Goal: Information Seeking & Learning: Find specific fact

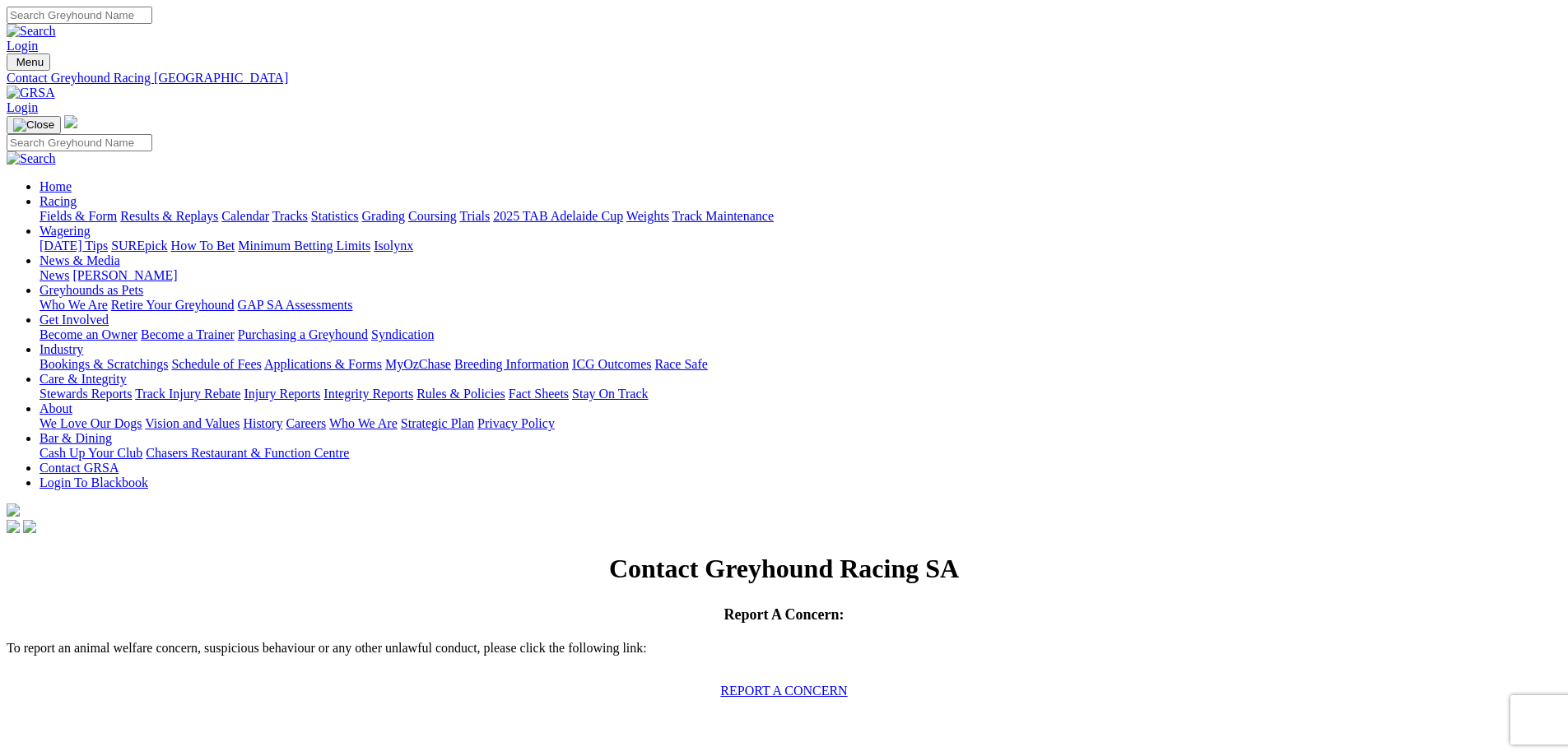
click at [413, 387] on link "Integrity Reports" at bounding box center [368, 393] width 90 height 14
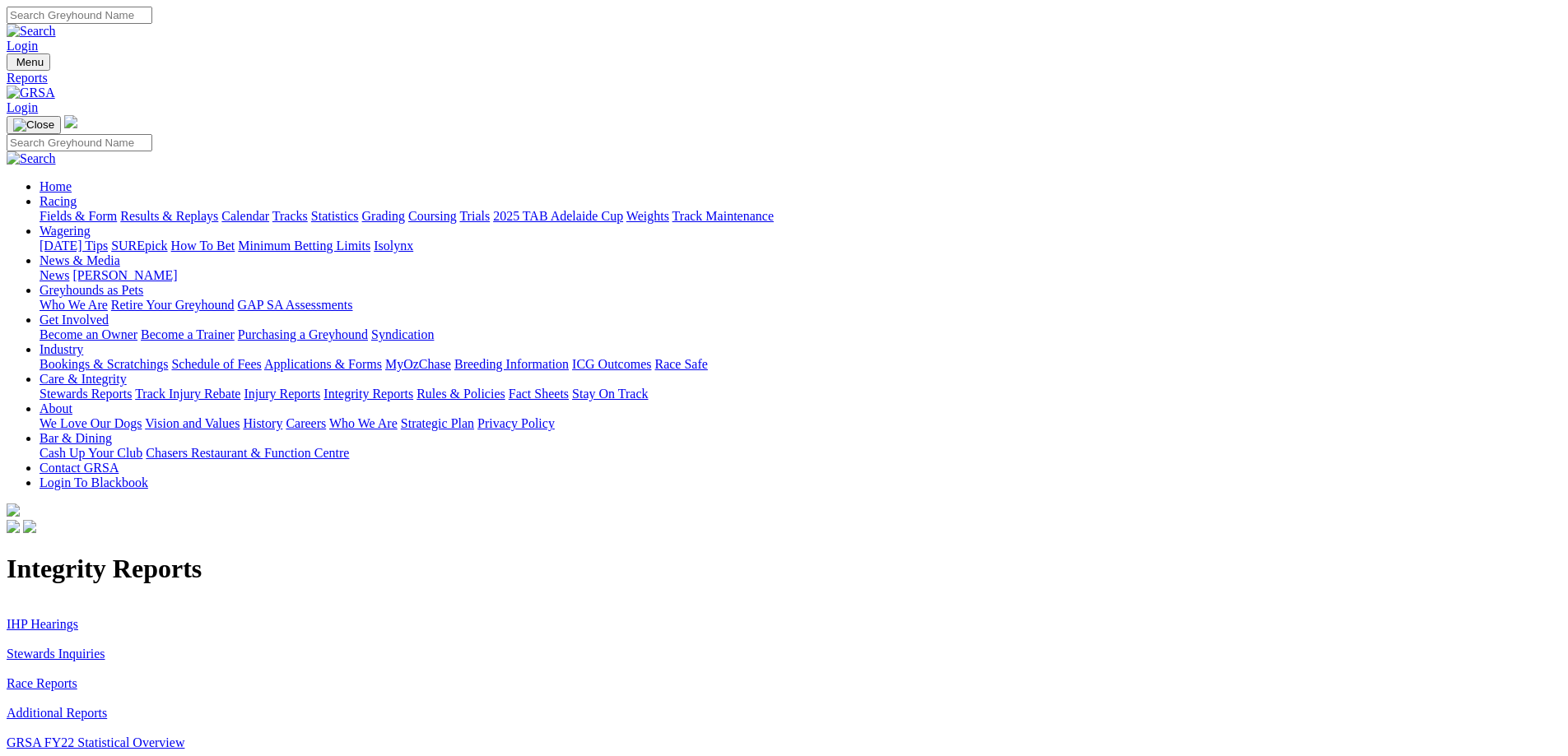
click at [78, 617] on link "IHP Hearings" at bounding box center [42, 624] width 71 height 14
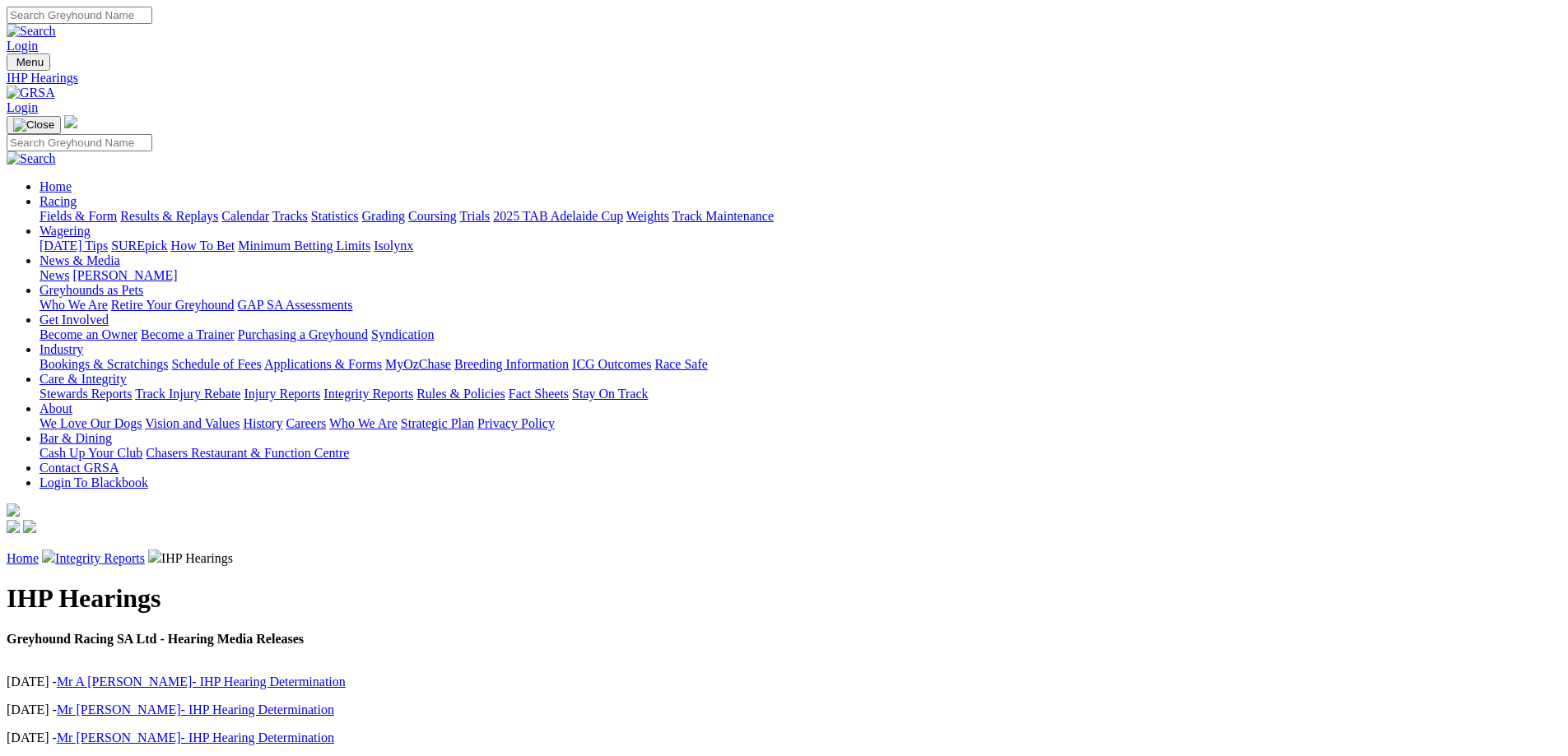
click at [345, 675] on link "Mr A [PERSON_NAME]- IHP Hearing Determination" at bounding box center [201, 682] width 289 height 14
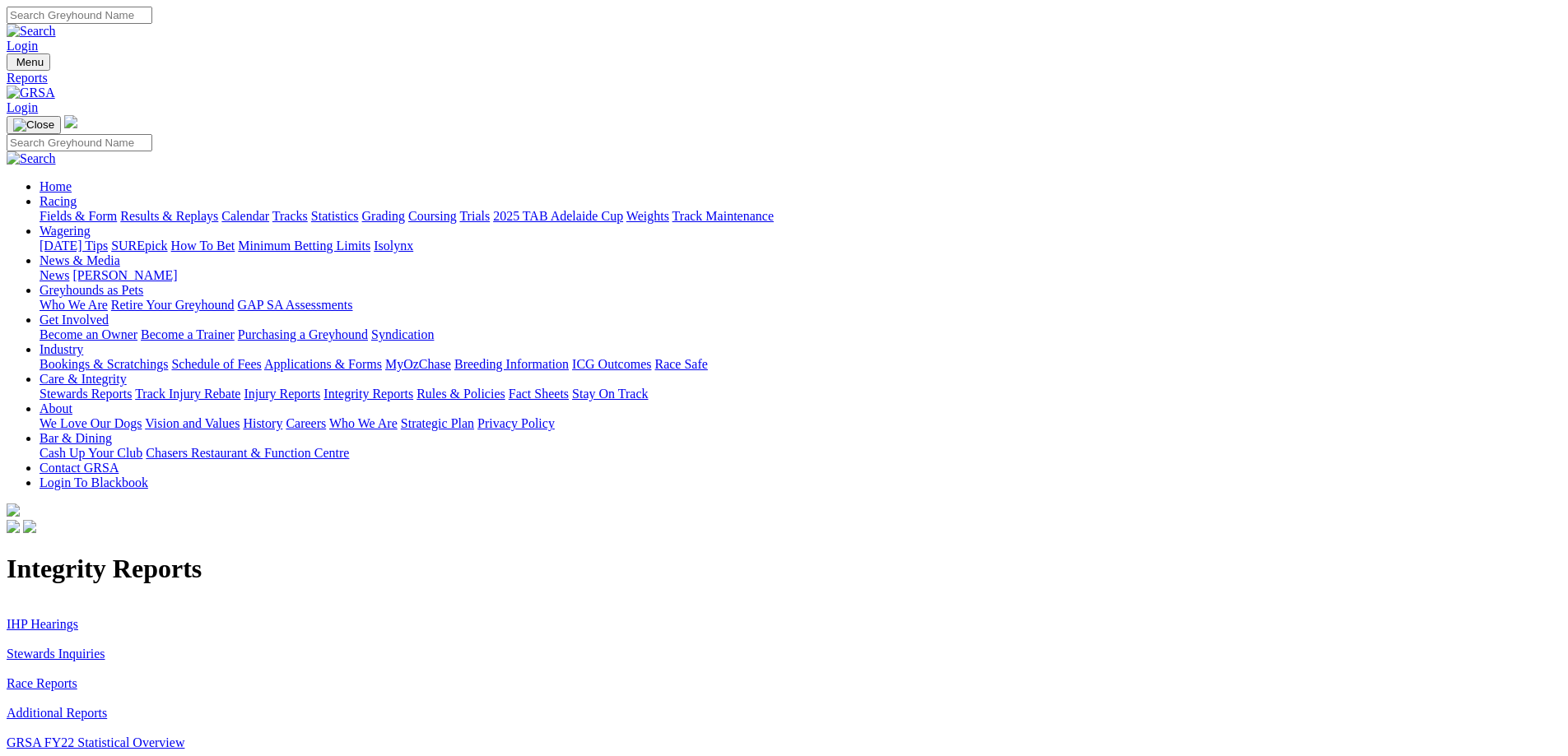
click at [132, 387] on link "Stewards Reports" at bounding box center [86, 393] width 93 height 14
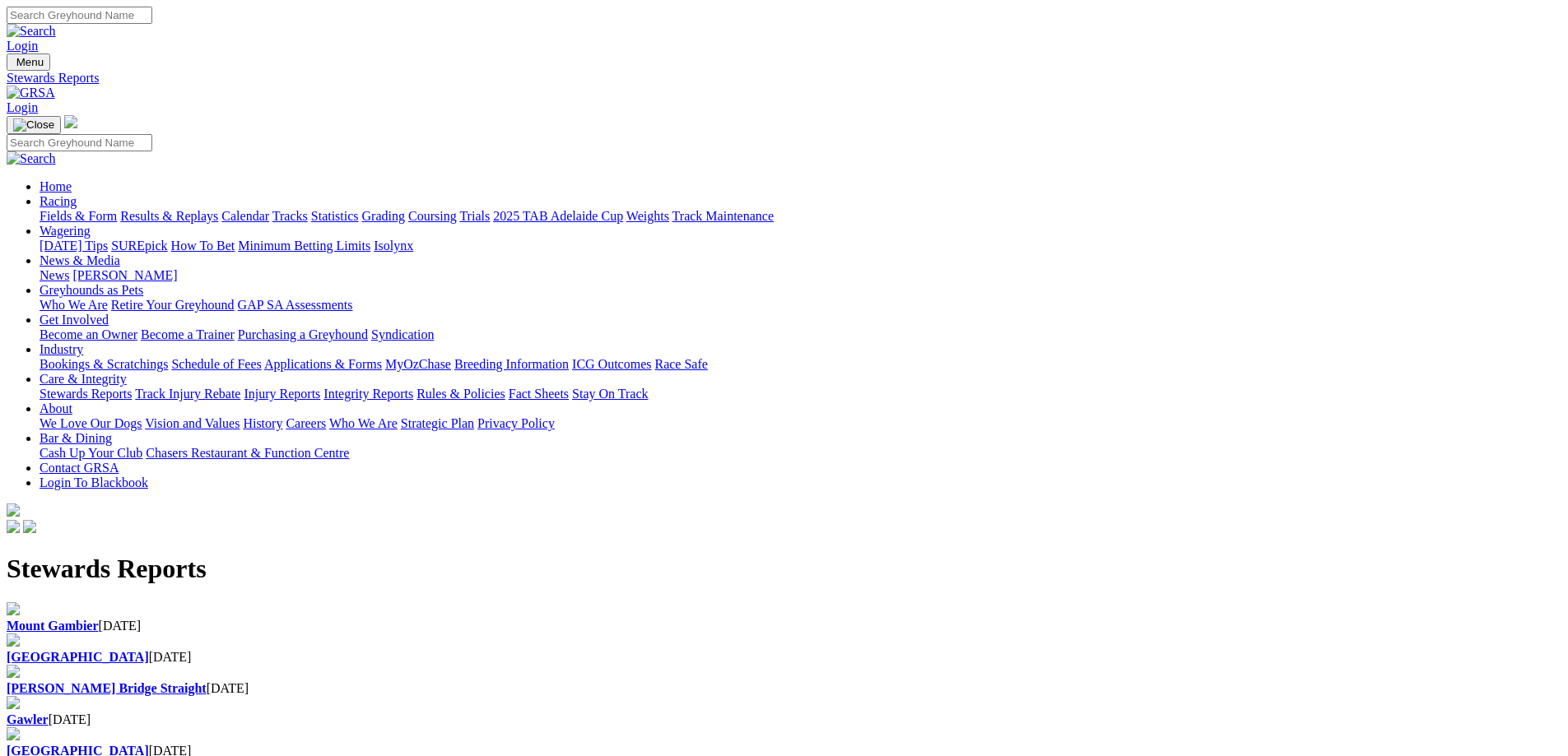
click at [320, 387] on link "Injury Reports" at bounding box center [282, 393] width 76 height 14
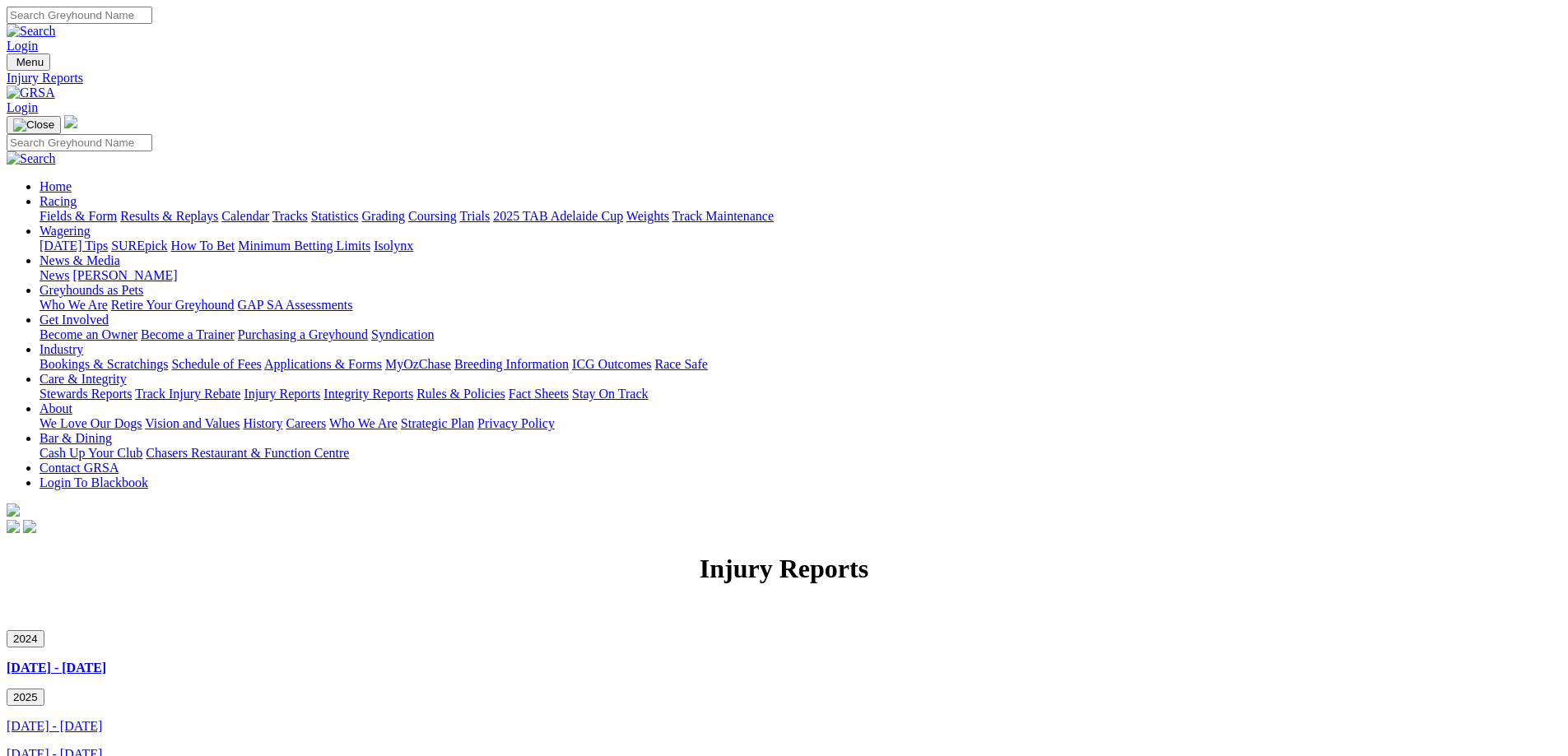
click at [102, 747] on link "April 2025 - June 2025" at bounding box center [54, 754] width 96 height 14
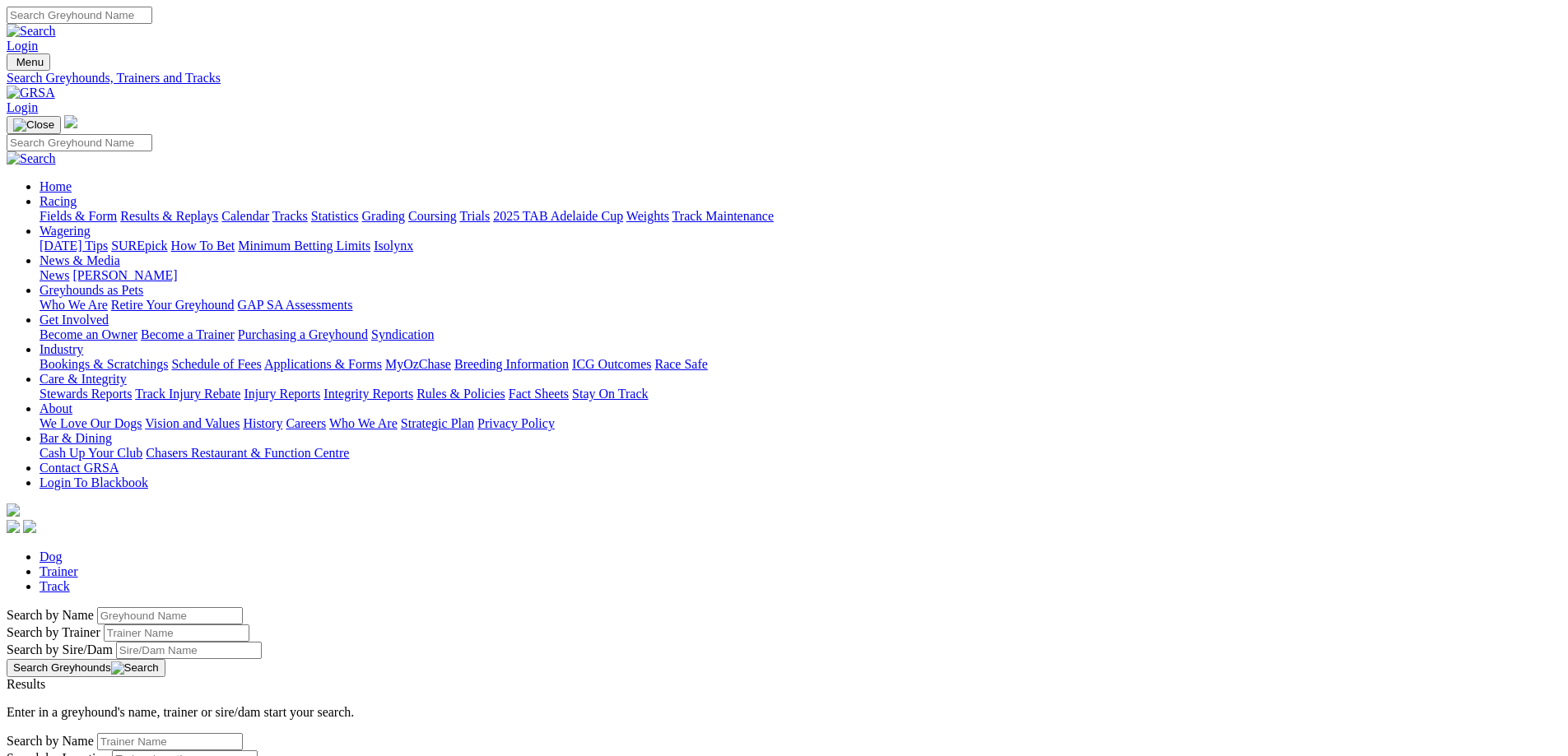
click at [250, 625] on input "Search by Trainer name" at bounding box center [177, 634] width 146 height 17
type input "Jack Trengrove"
click at [166, 659] on button "Search Greyhounds" at bounding box center [86, 667] width 159 height 18
click at [78, 564] on link "Trainer" at bounding box center [59, 571] width 39 height 14
click at [243, 733] on input "Search by Trainer Name" at bounding box center [170, 742] width 146 height 17
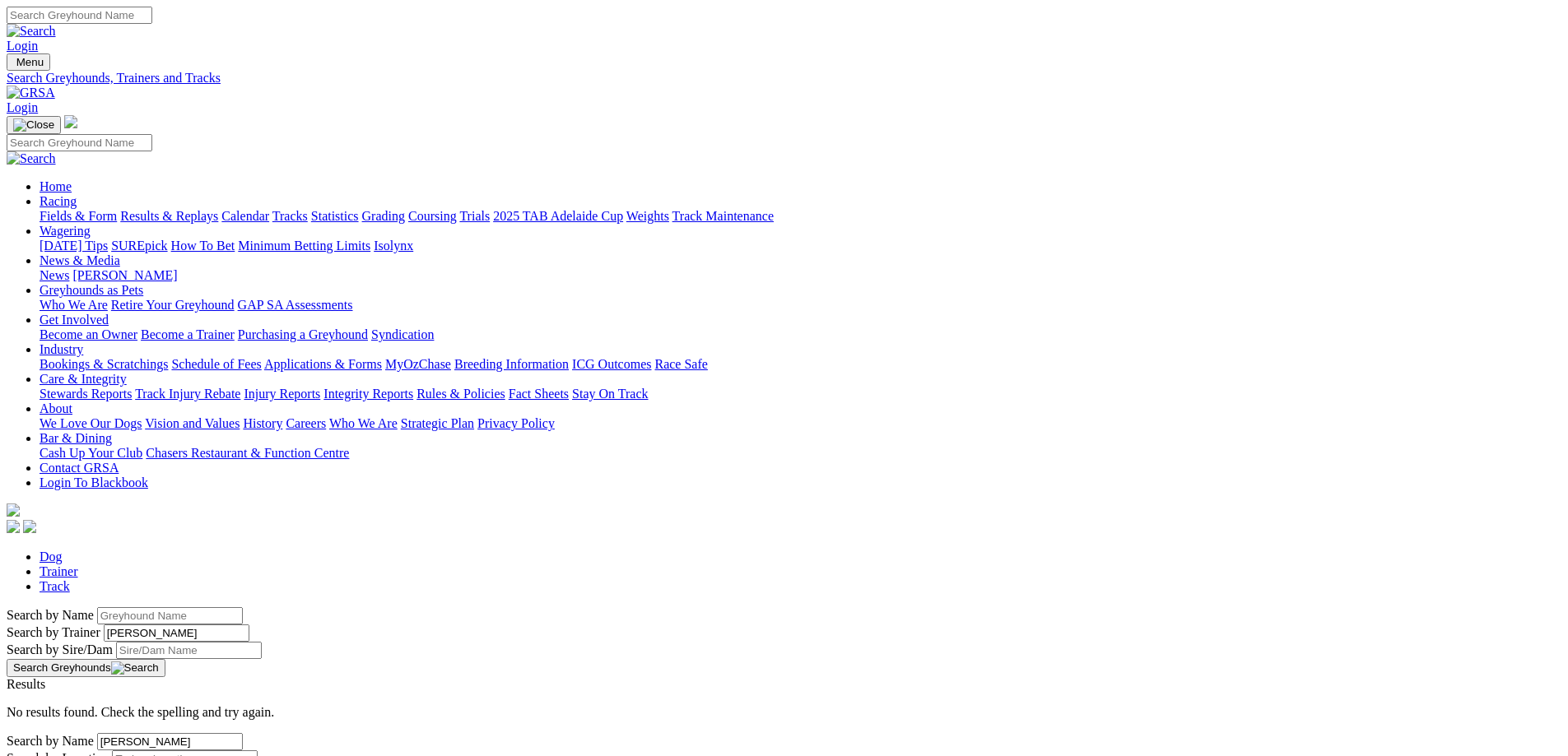
click at [243, 733] on input "jack trengrove" at bounding box center [170, 742] width 146 height 17
click at [243, 733] on input "Jack trengrove" at bounding box center [170, 742] width 146 height 17
type input "Jack Trengrove"
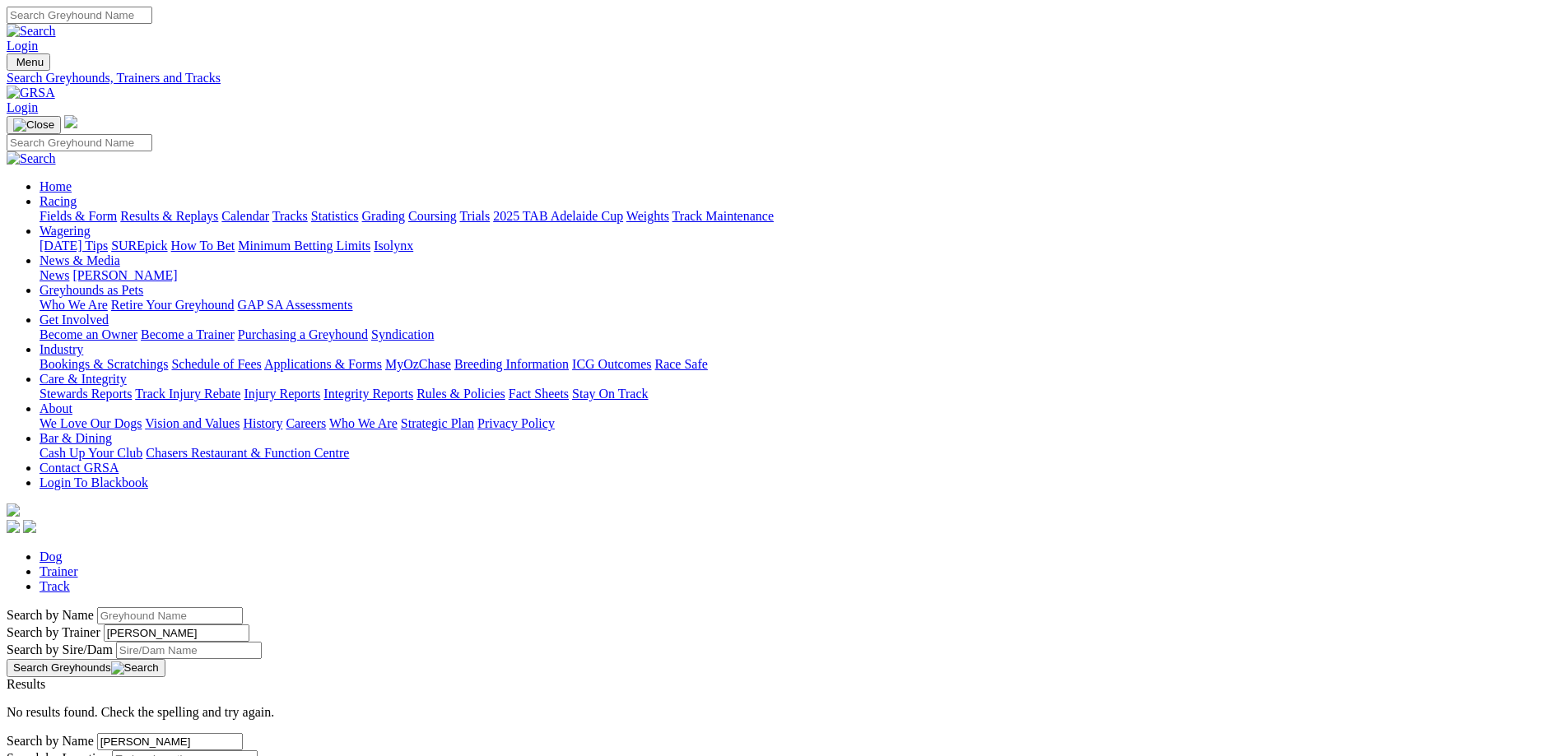
click at [648, 387] on link "Stay On Track" at bounding box center [610, 393] width 75 height 14
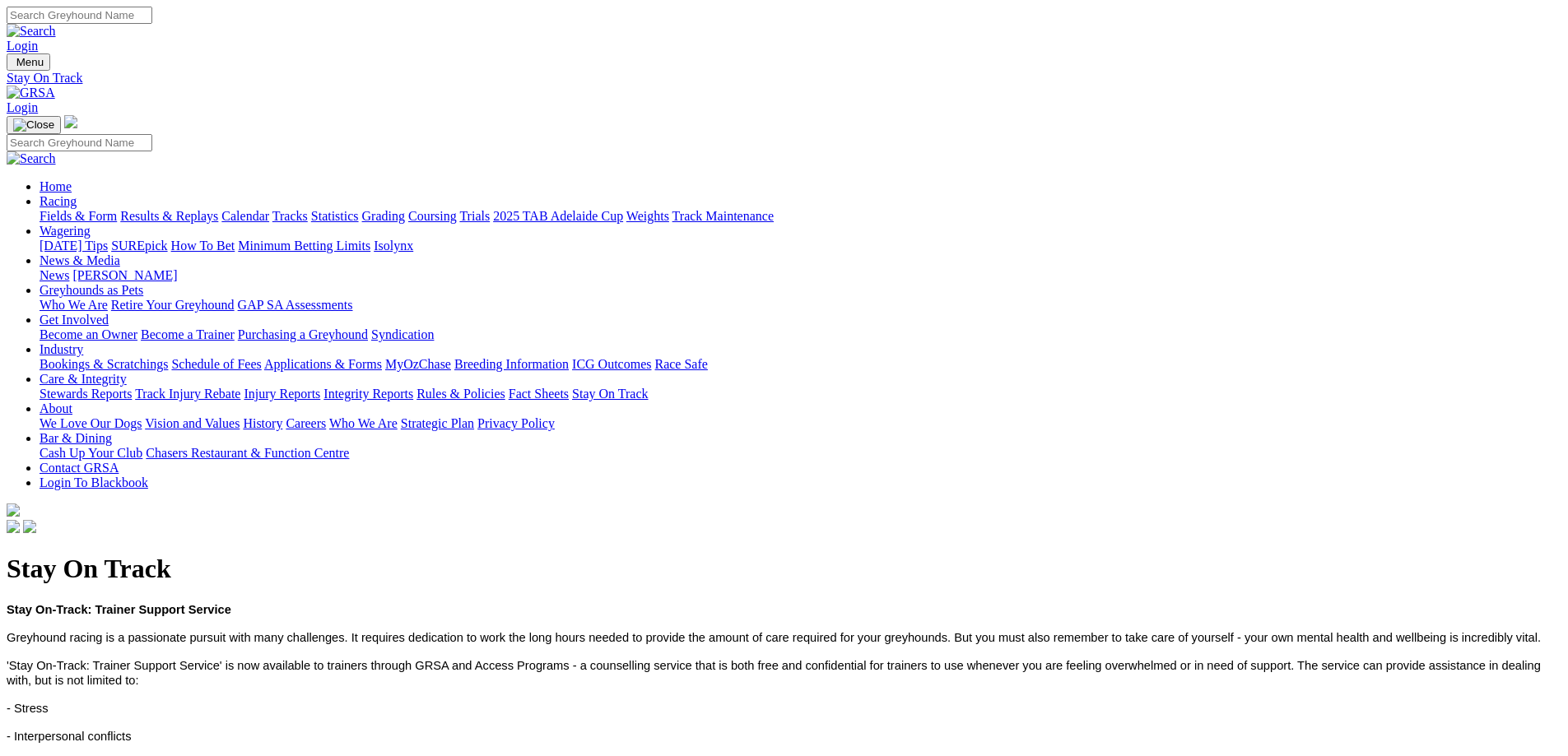
click at [55, 86] on img at bounding box center [31, 93] width 48 height 14
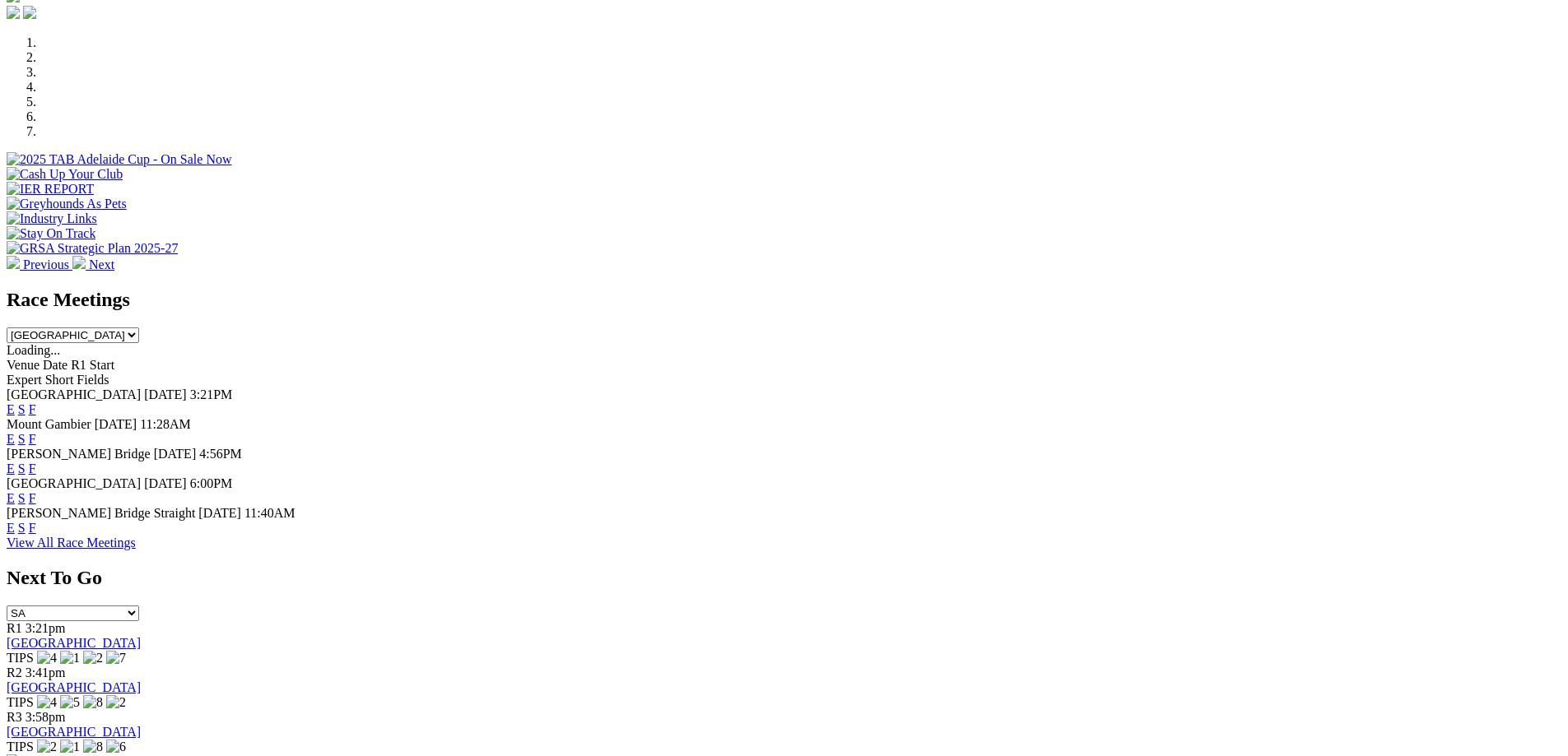
scroll to position [494, 0]
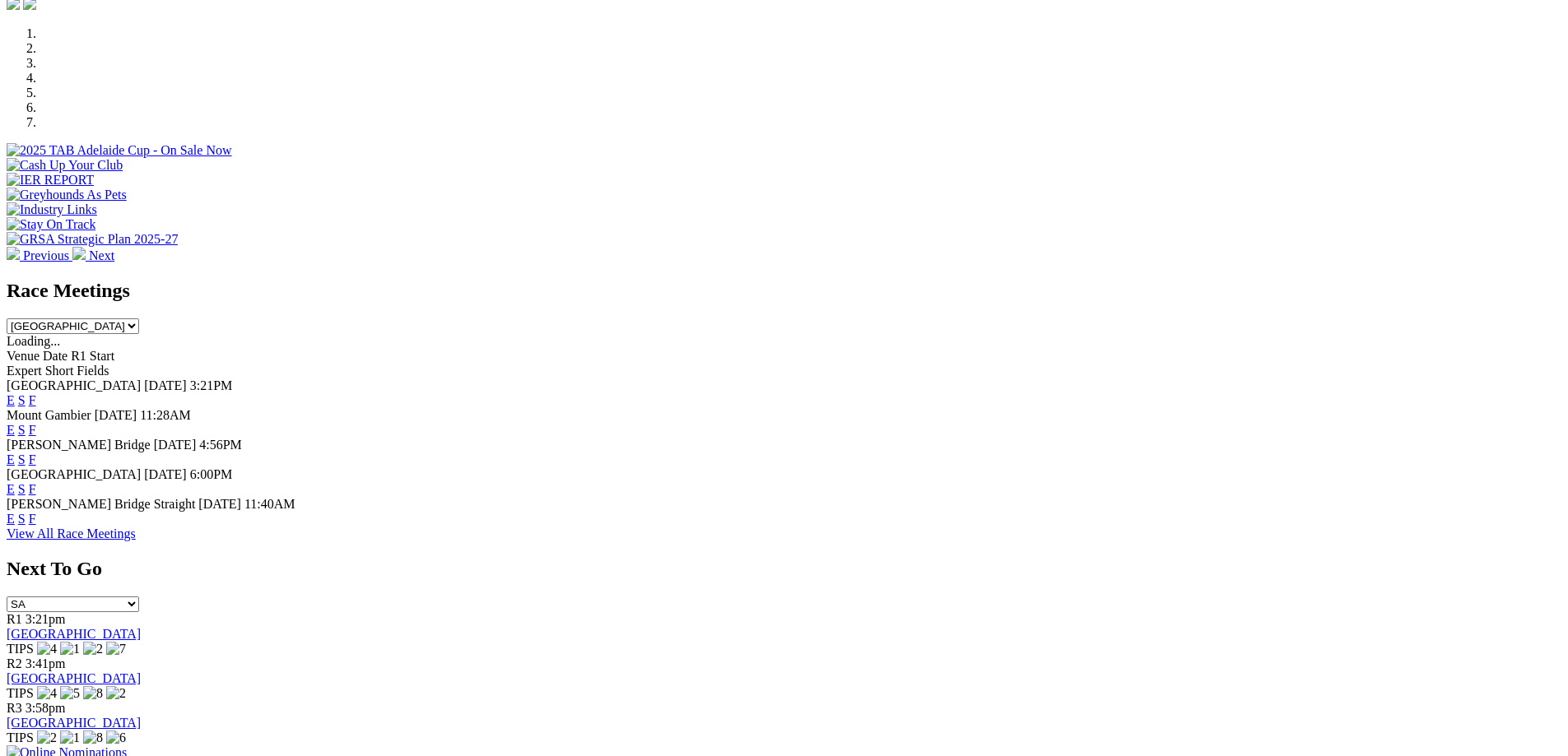
click at [37, 393] on link "F" at bounding box center [33, 400] width 8 height 14
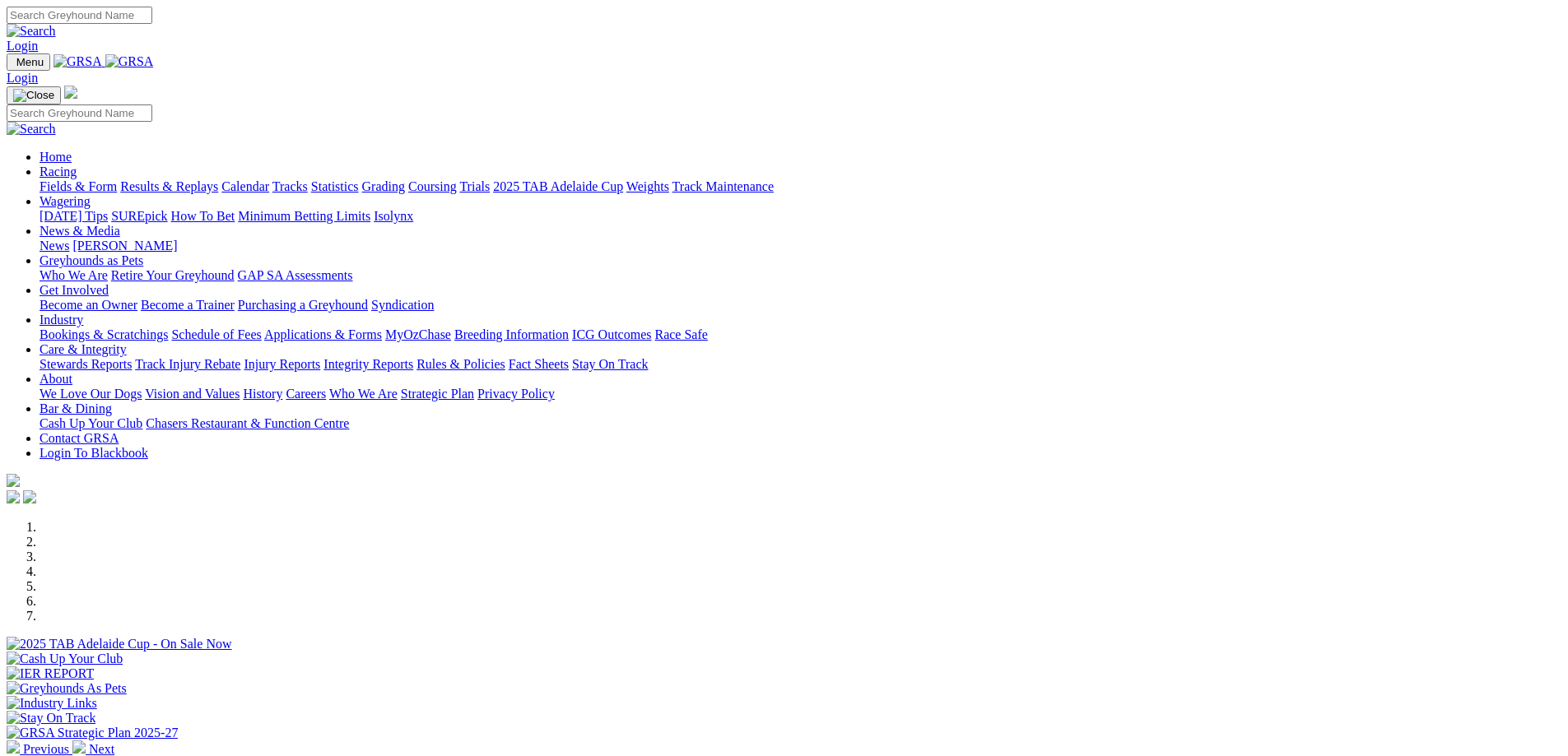
scroll to position [494, 0]
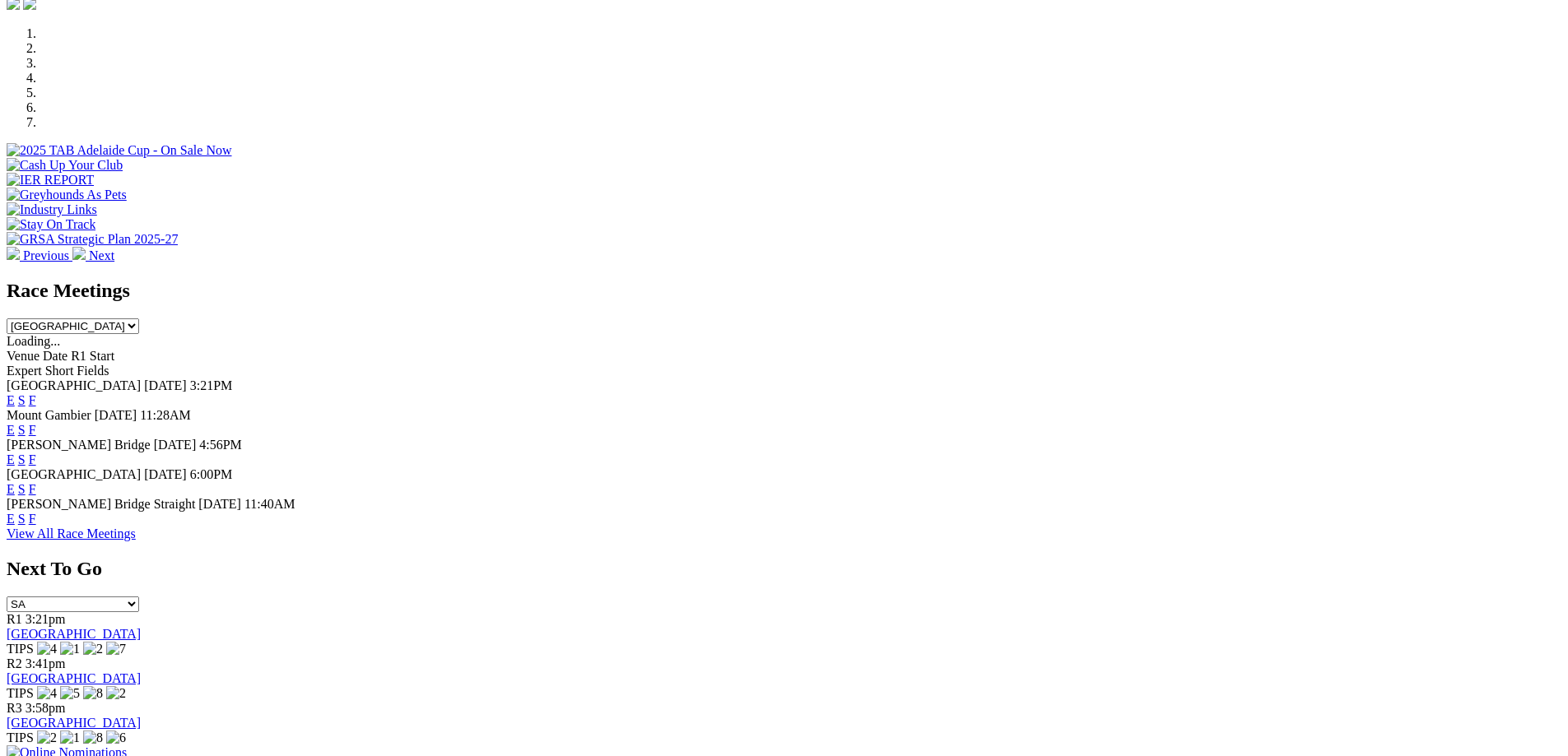
click at [37, 423] on link "F" at bounding box center [33, 430] width 8 height 14
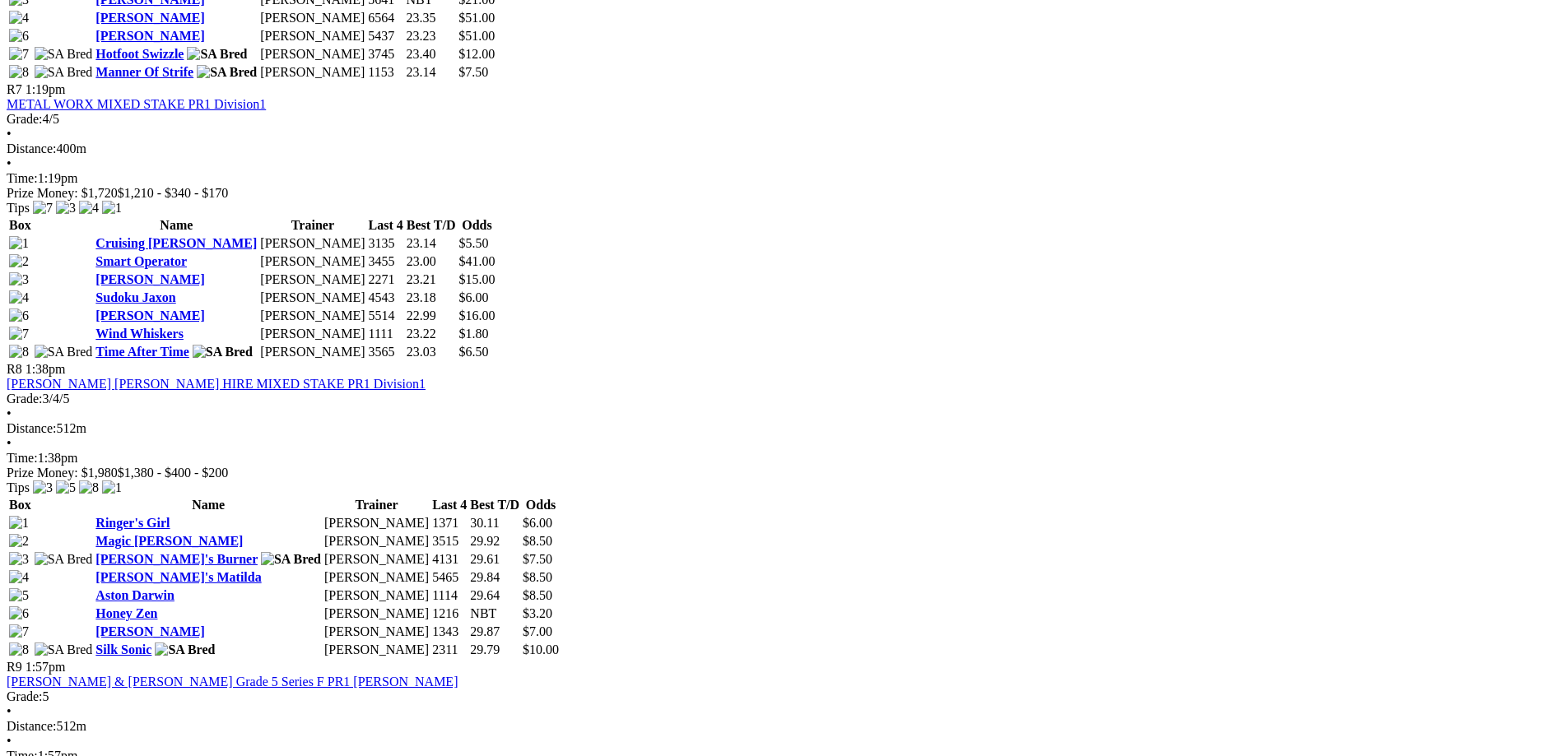
scroll to position [2469, 0]
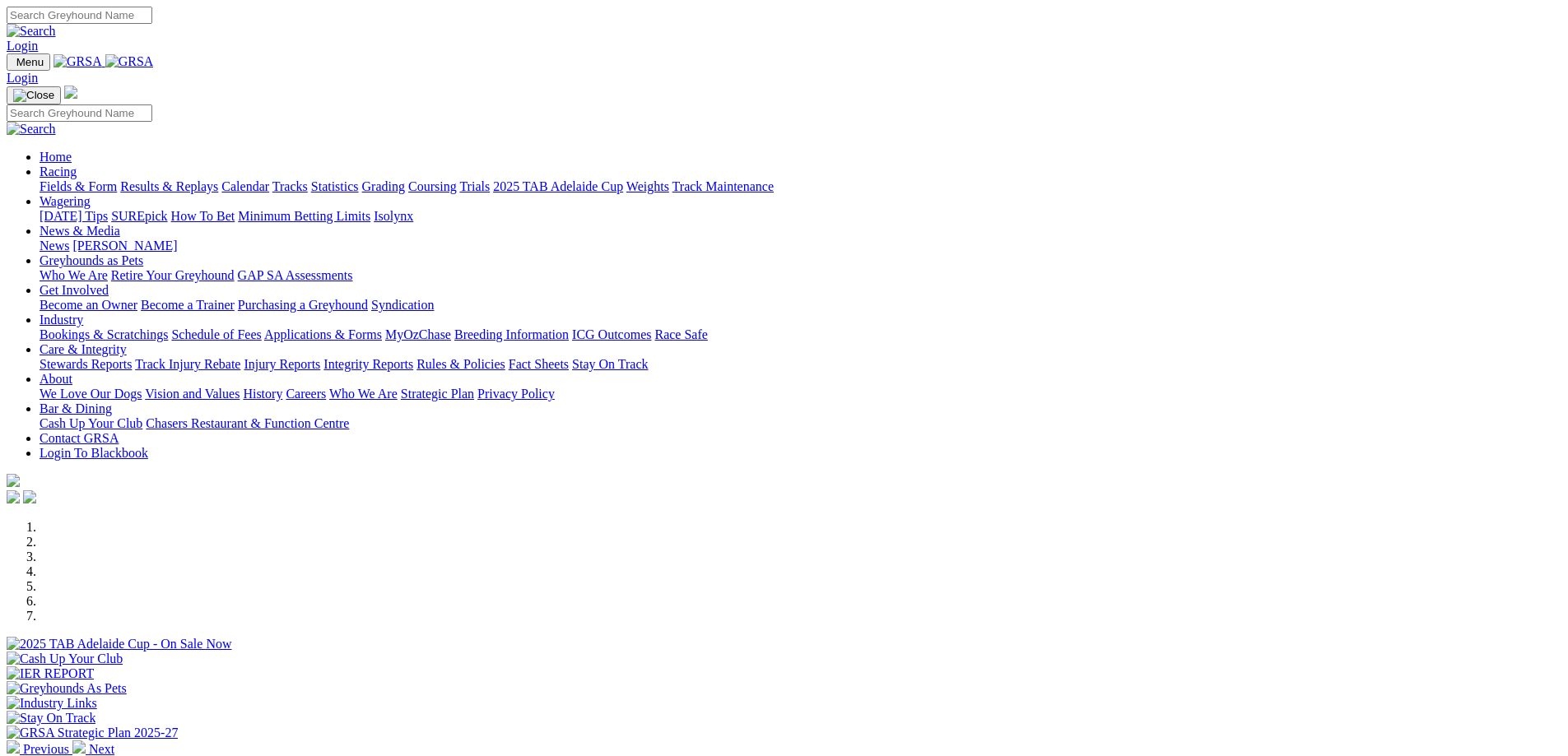
scroll to position [494, 0]
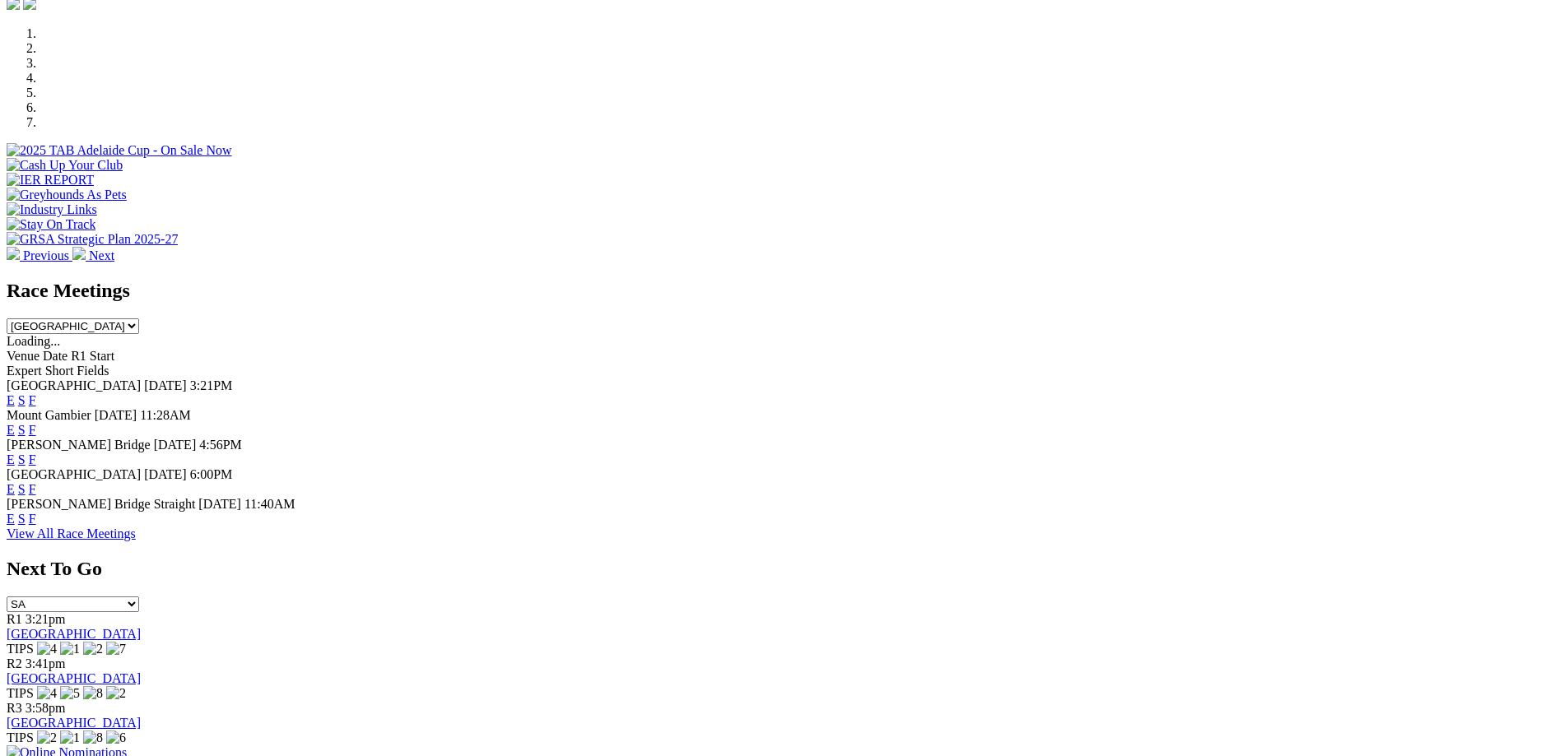
click at [37, 452] on link "F" at bounding box center [33, 459] width 8 height 14
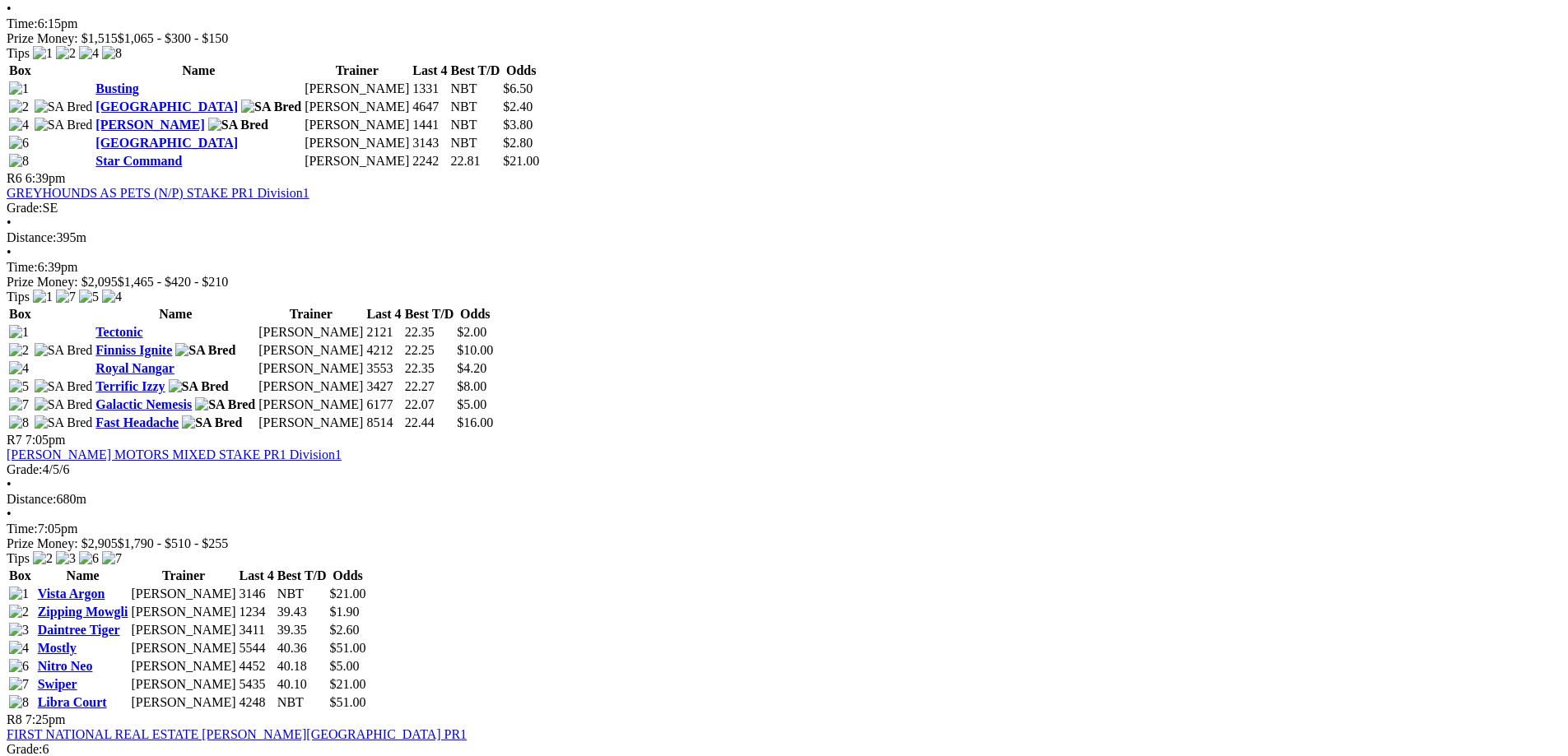
scroll to position [1892, 0]
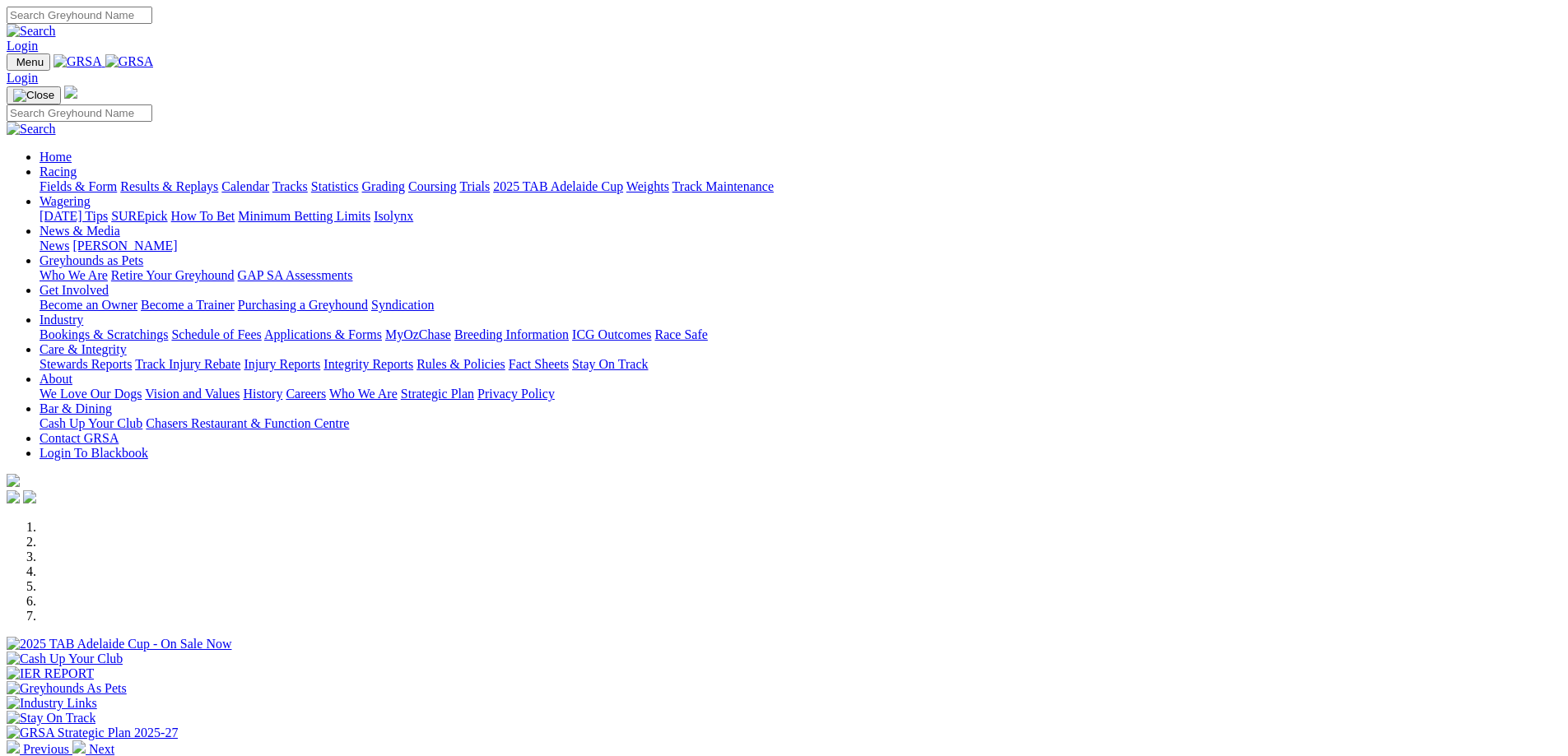
scroll to position [494, 0]
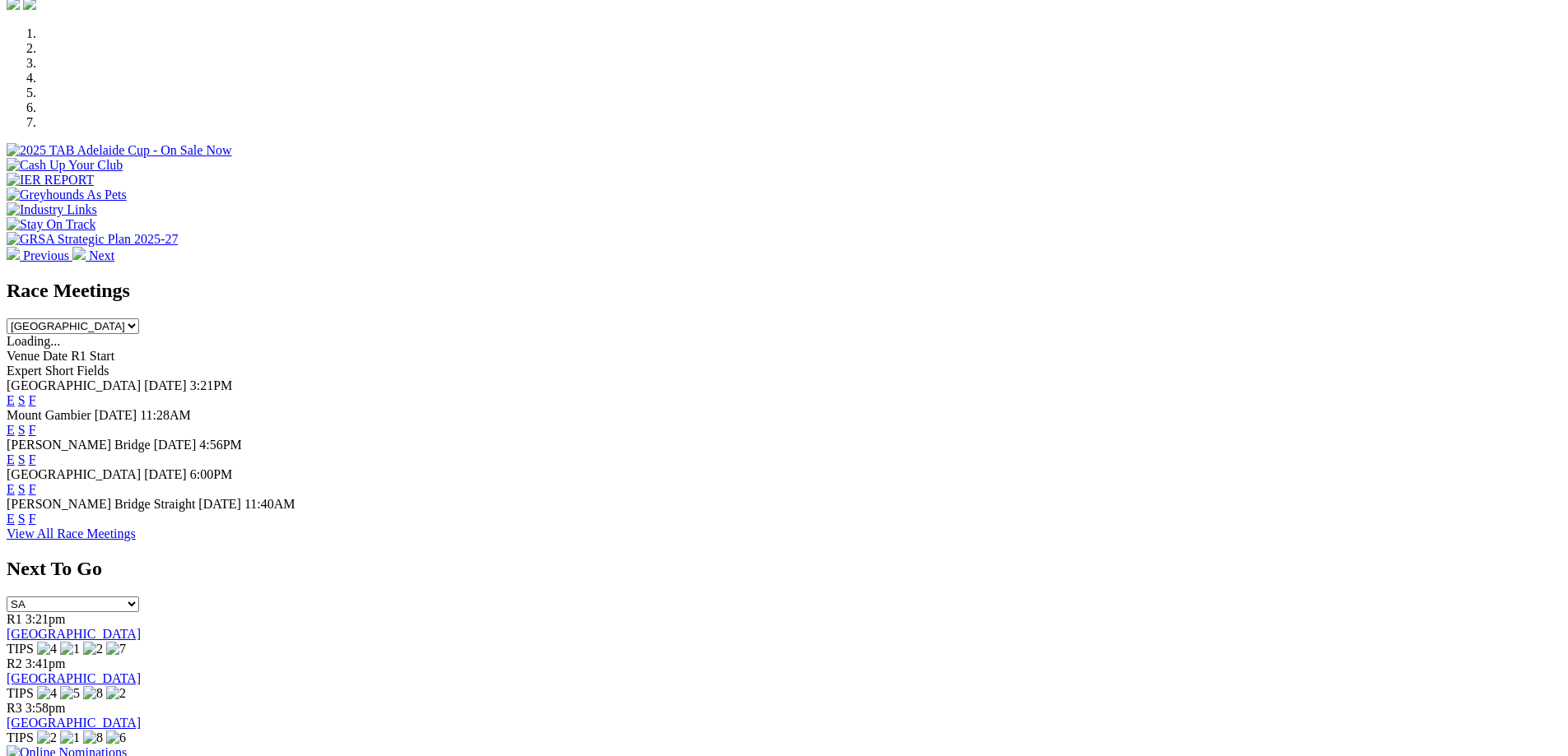
click at [37, 482] on link "F" at bounding box center [33, 489] width 8 height 14
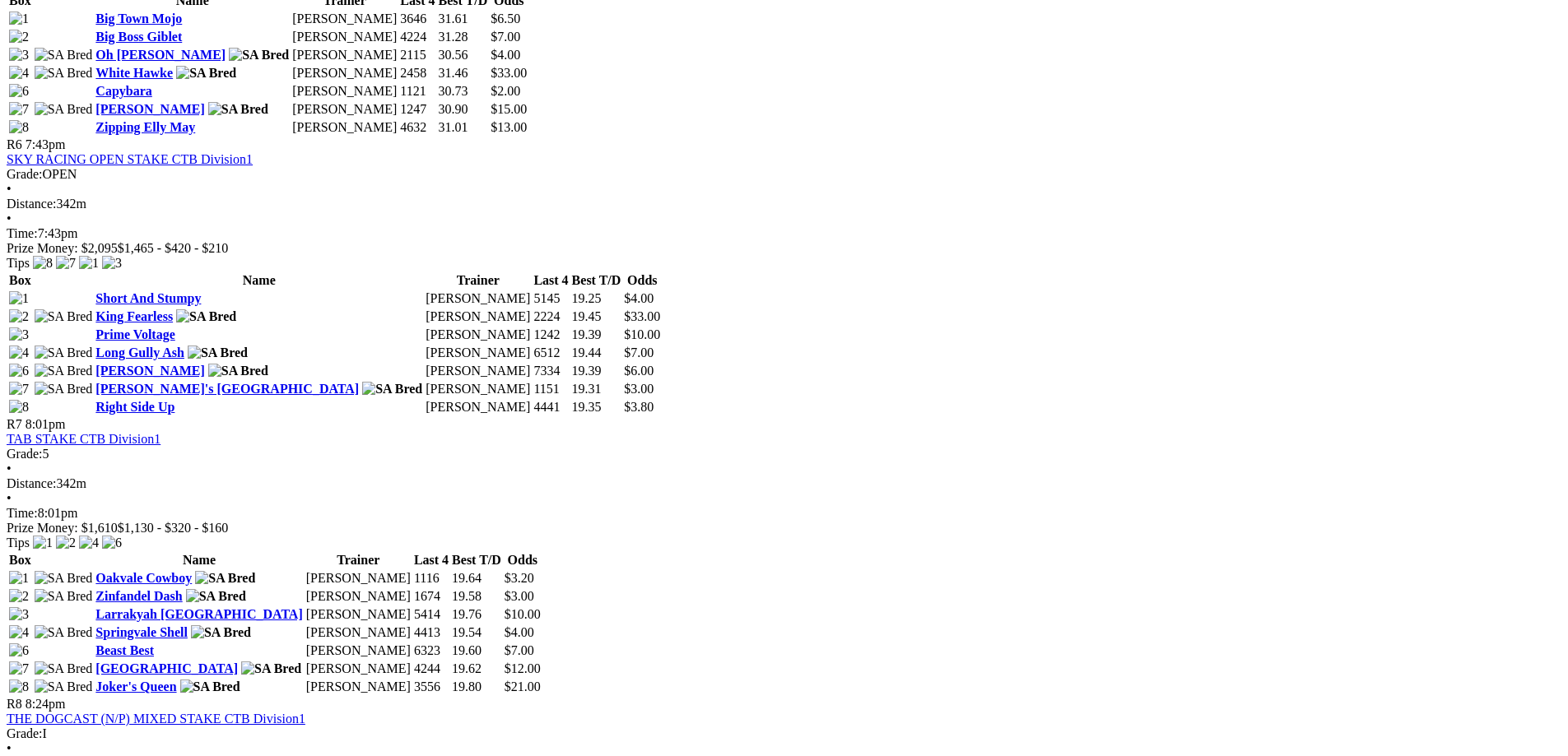
scroll to position [2139, 0]
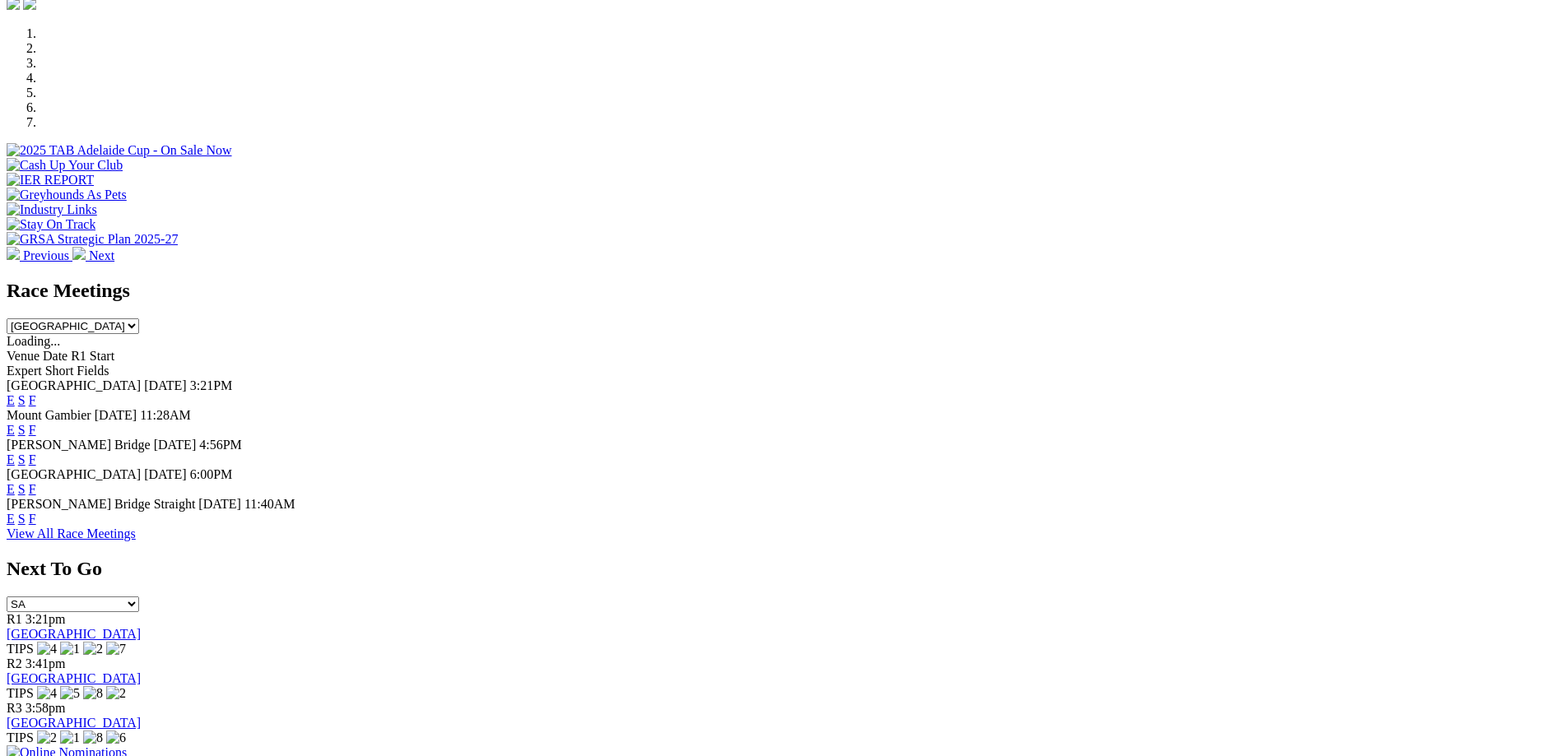
scroll to position [494, 0]
click at [37, 512] on link "F" at bounding box center [33, 519] width 8 height 14
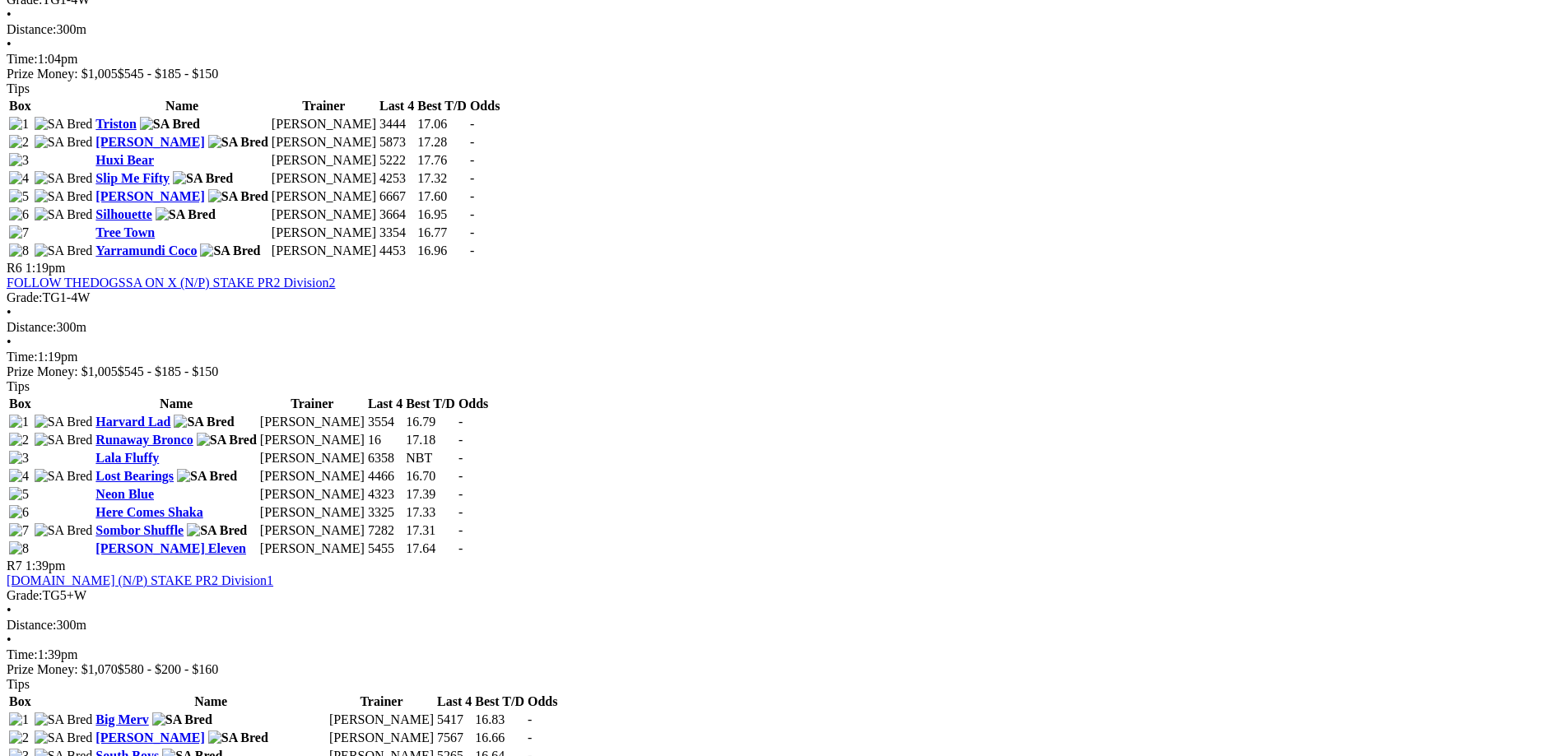
scroll to position [1728, 0]
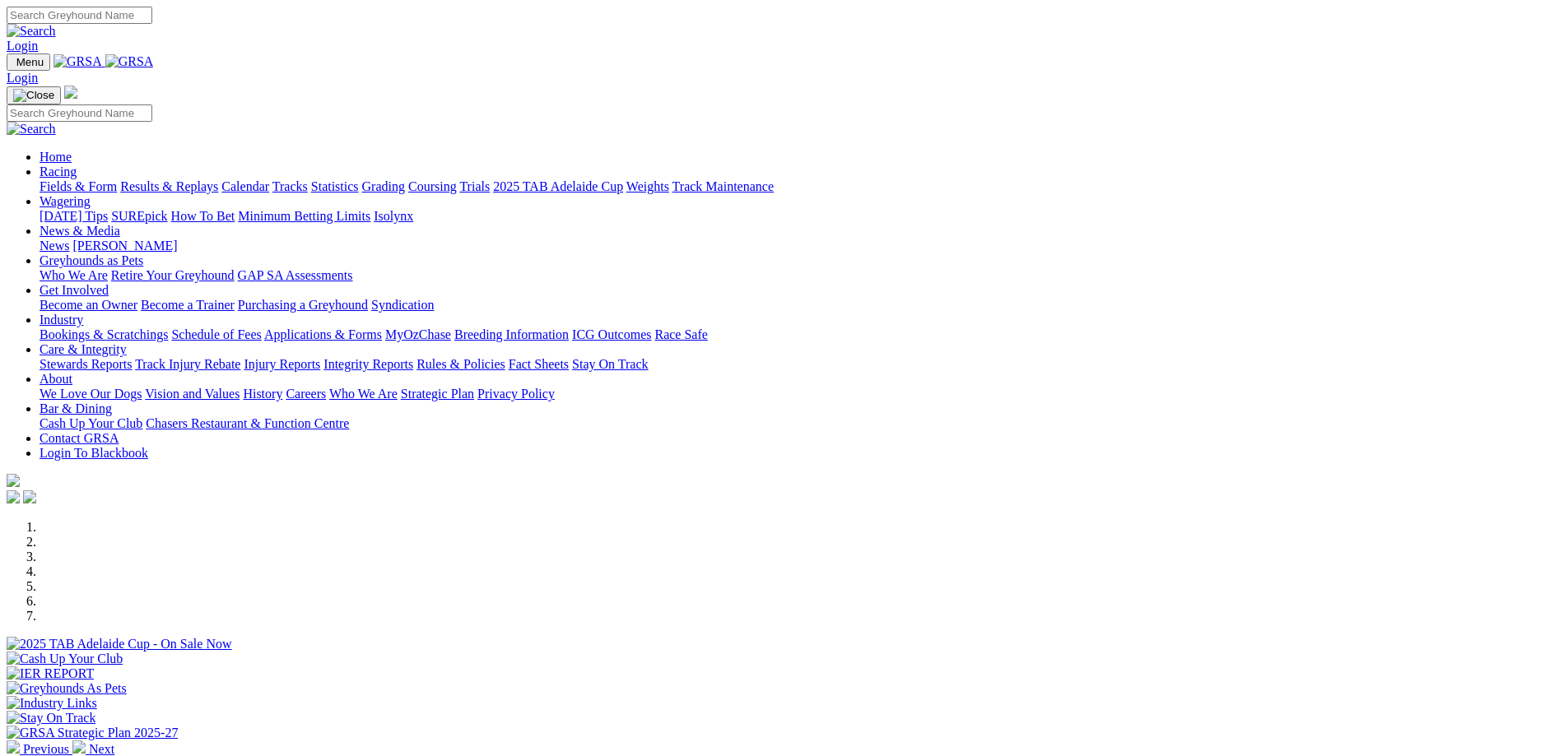
scroll to position [494, 0]
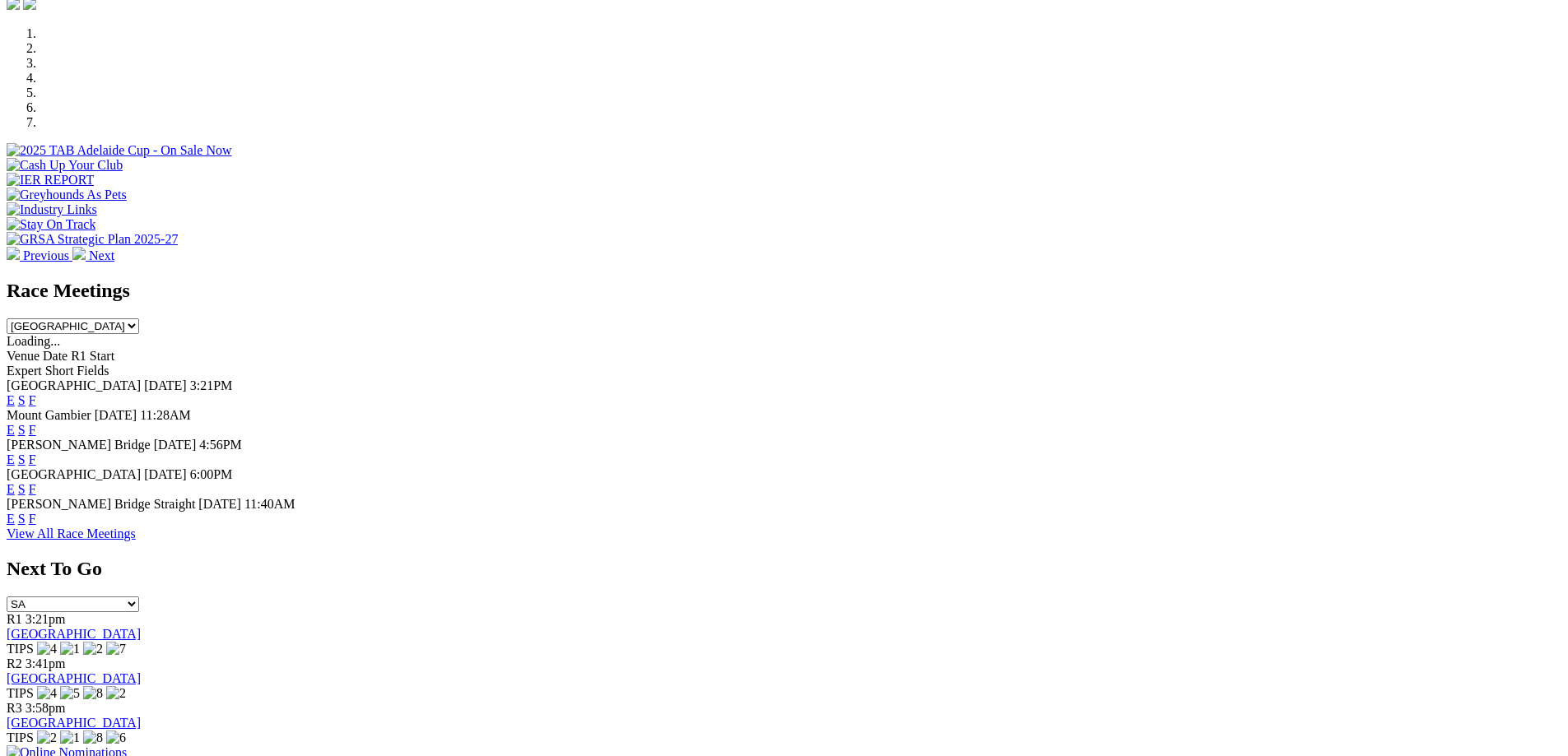
click at [136, 541] on link "View All Race Meetings" at bounding box center [71, 533] width 129 height 14
